Goal: Find specific page/section: Find specific page/section

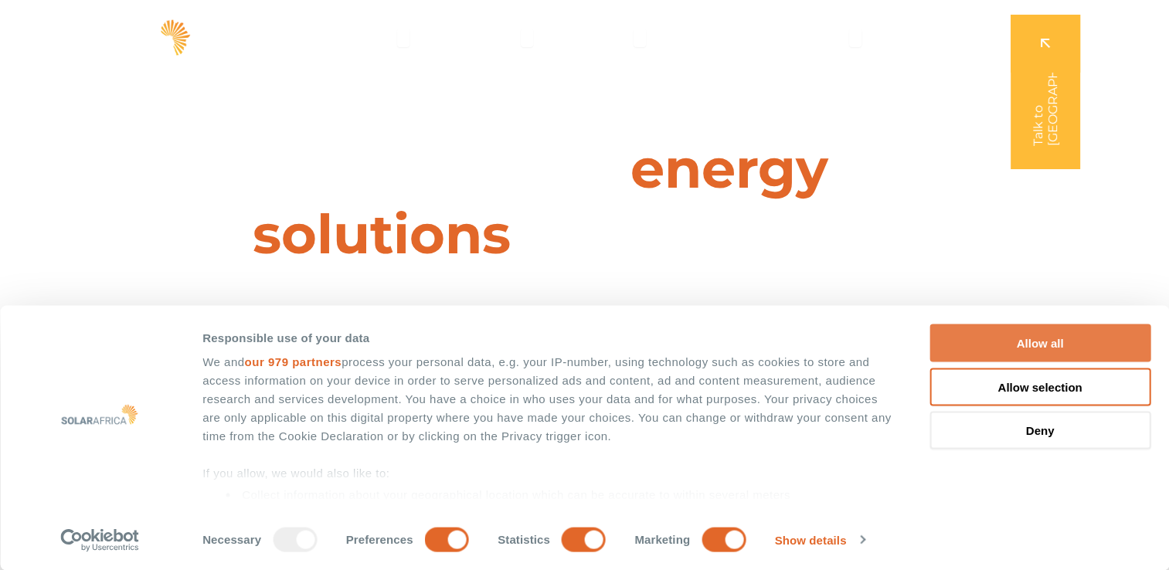
click at [1039, 342] on button "Allow all" at bounding box center [1040, 344] width 221 height 38
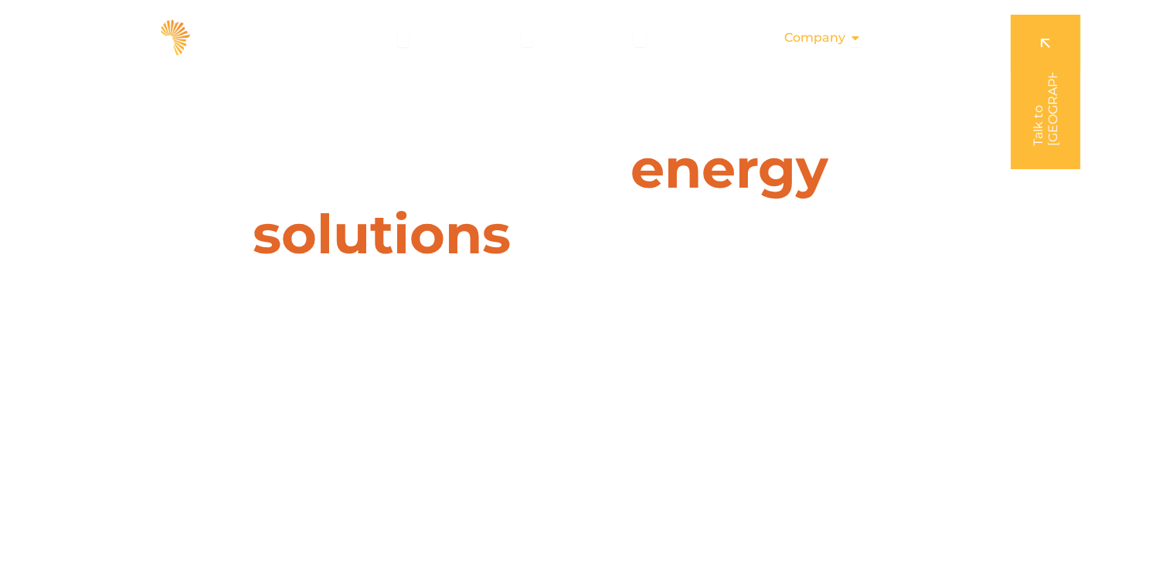
click at [852, 37] on icon "Menu" at bounding box center [855, 38] width 12 height 12
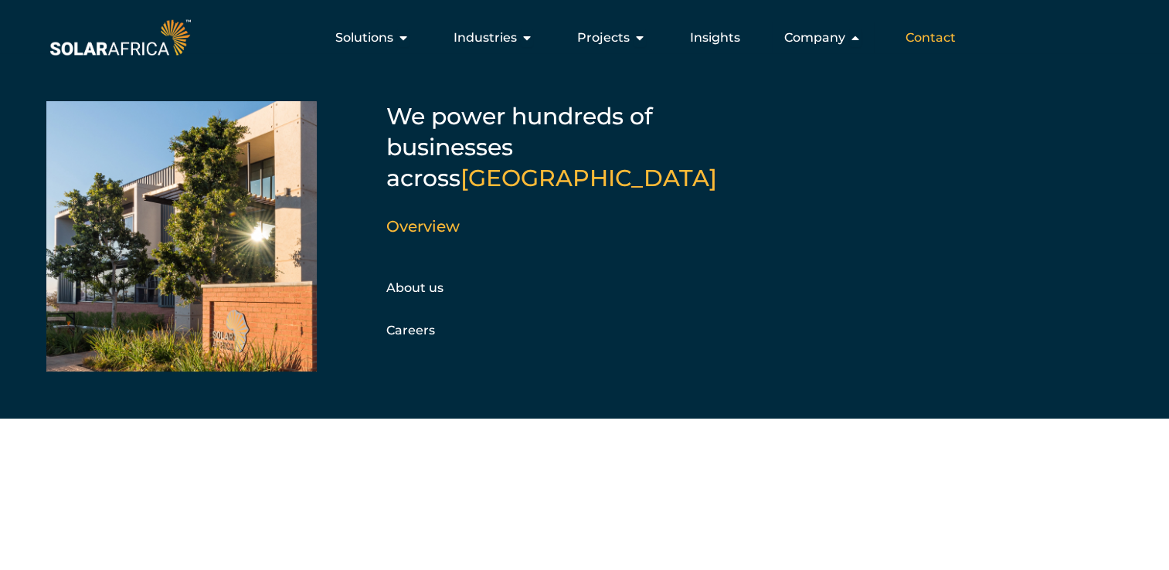
click at [933, 45] on span "Contact" at bounding box center [931, 38] width 50 height 19
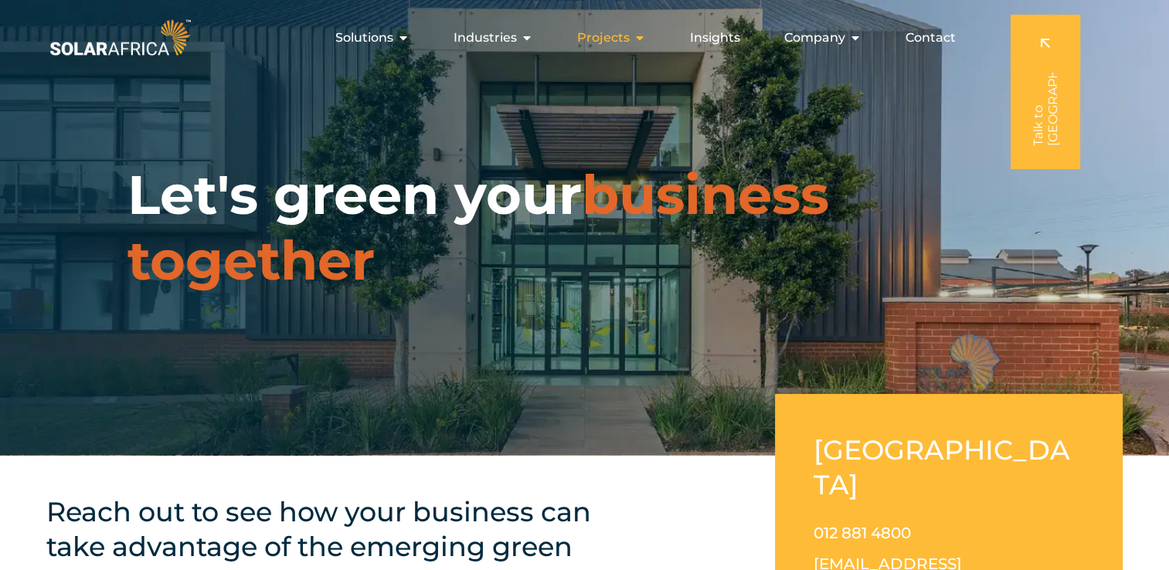
click at [637, 39] on icon "Menu" at bounding box center [640, 38] width 12 height 12
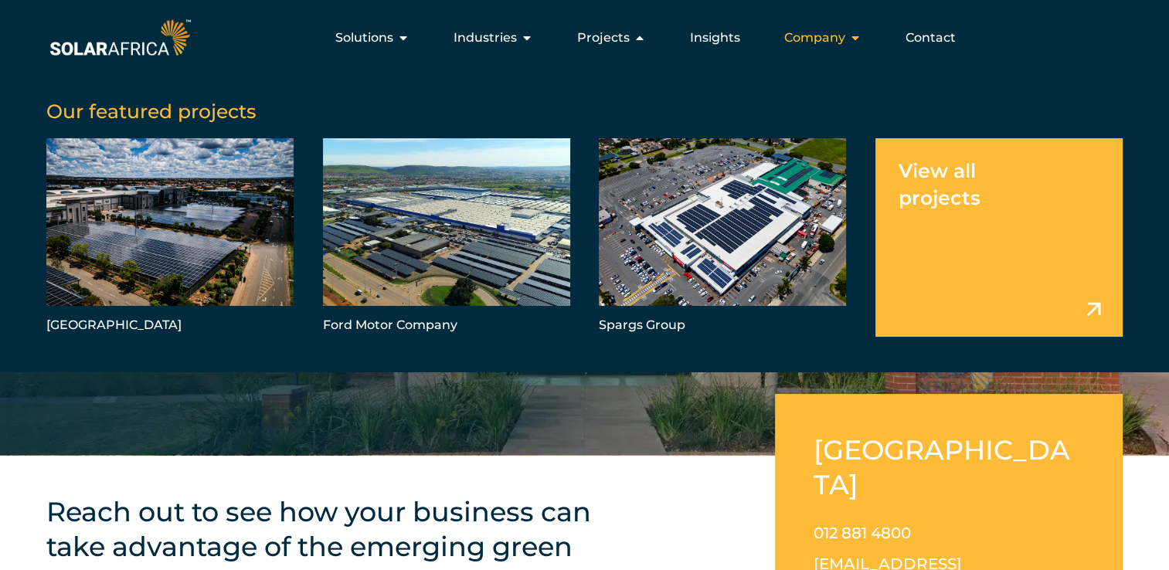
click at [843, 43] on span "Company" at bounding box center [814, 38] width 61 height 19
